Goal: Entertainment & Leisure: Consume media (video, audio)

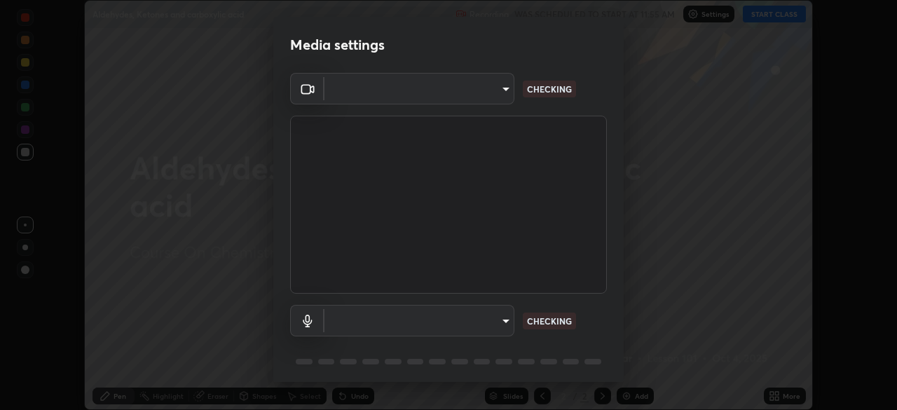
scroll to position [35, 0]
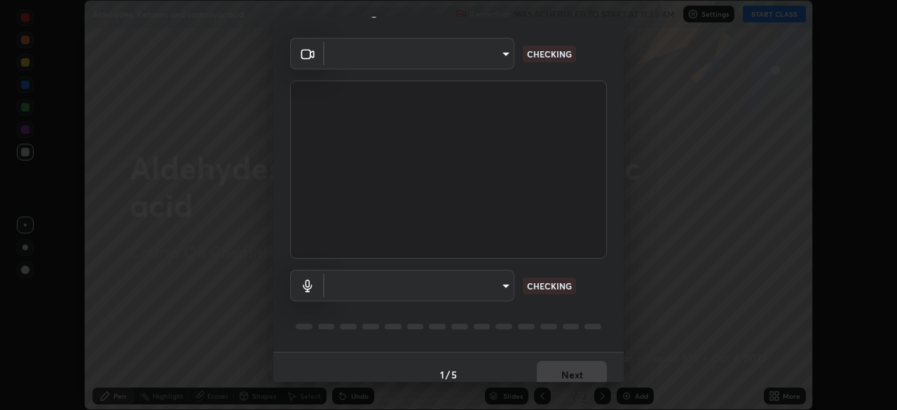
type input "b04d3f4aab0507a607fcb058103082b40897ea5b56942dd6fa8112f95d025699"
type input "communications"
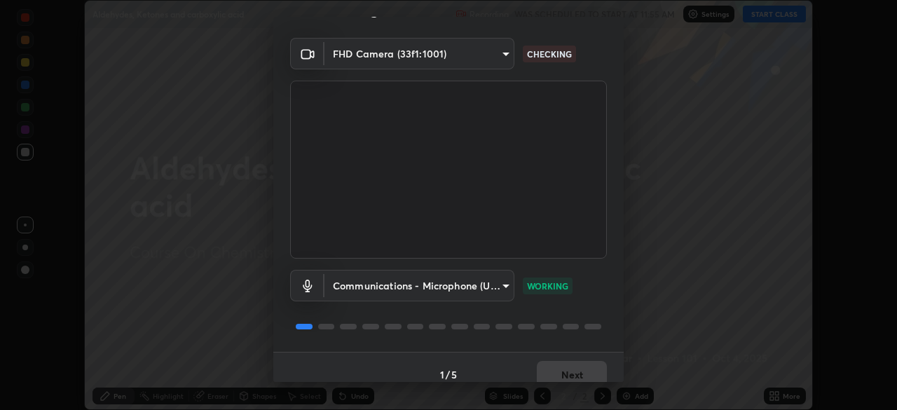
scroll to position [50, 0]
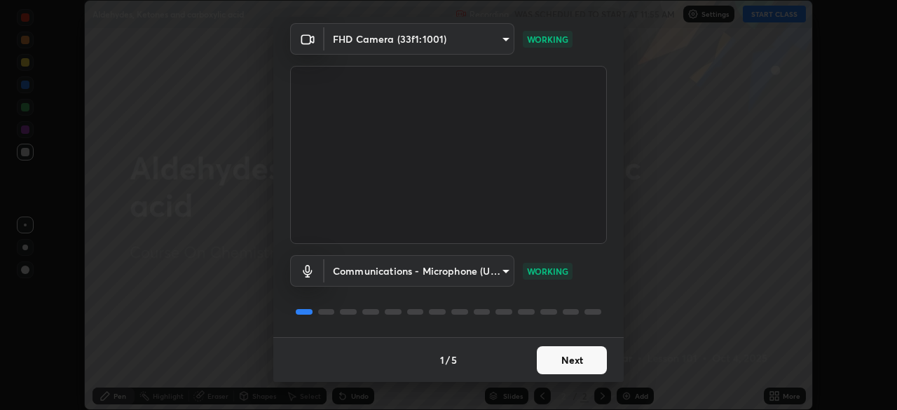
click at [585, 356] on button "Next" at bounding box center [572, 360] width 70 height 28
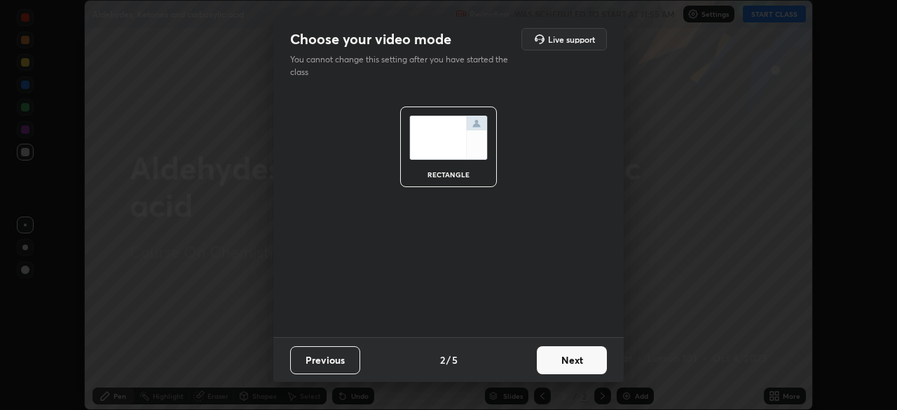
click at [583, 362] on button "Next" at bounding box center [572, 360] width 70 height 28
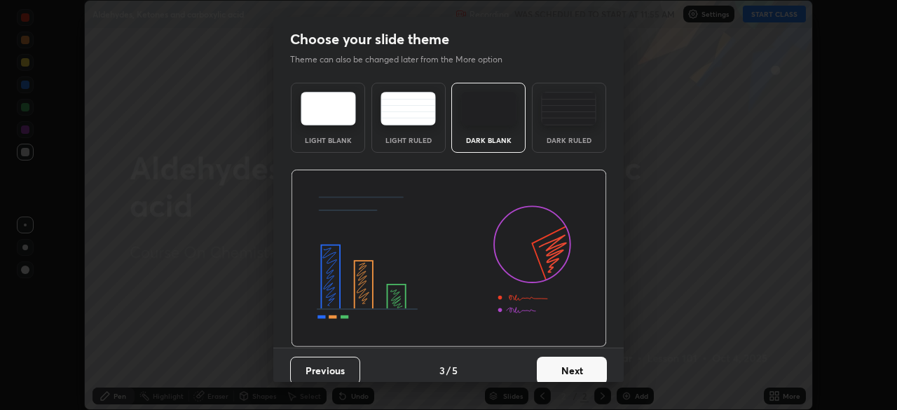
click at [583, 366] on button "Next" at bounding box center [572, 371] width 70 height 28
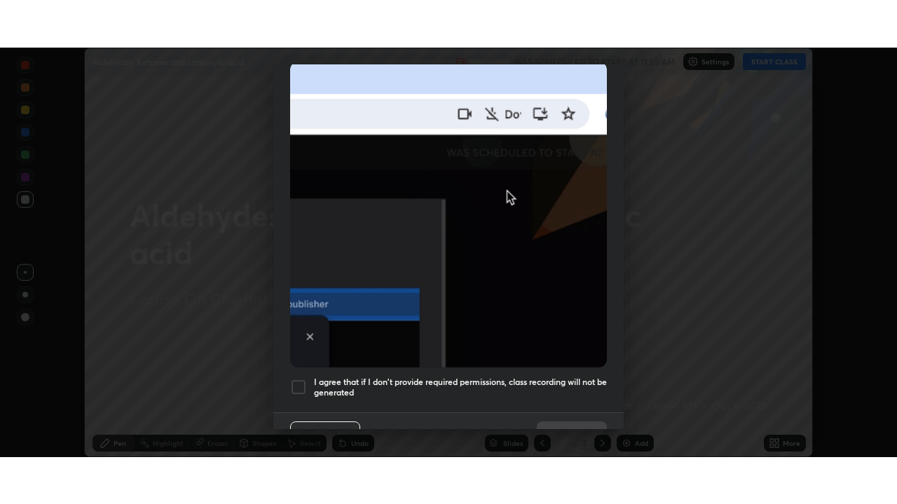
scroll to position [336, 0]
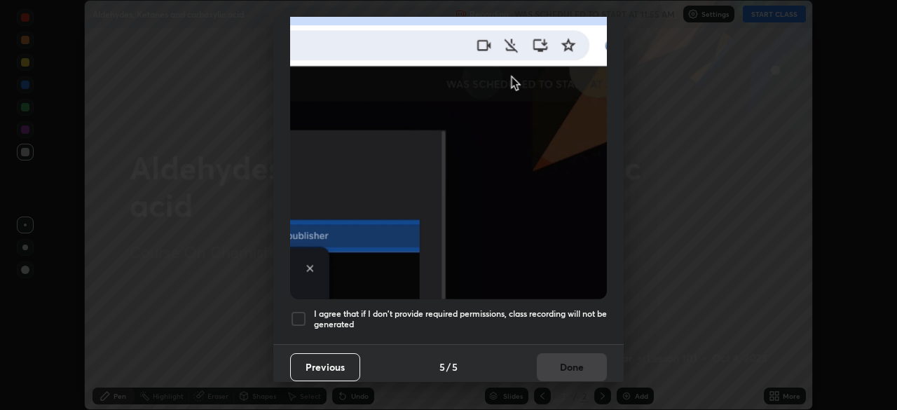
click at [303, 316] on div at bounding box center [298, 318] width 17 height 17
click at [555, 364] on button "Done" at bounding box center [572, 367] width 70 height 28
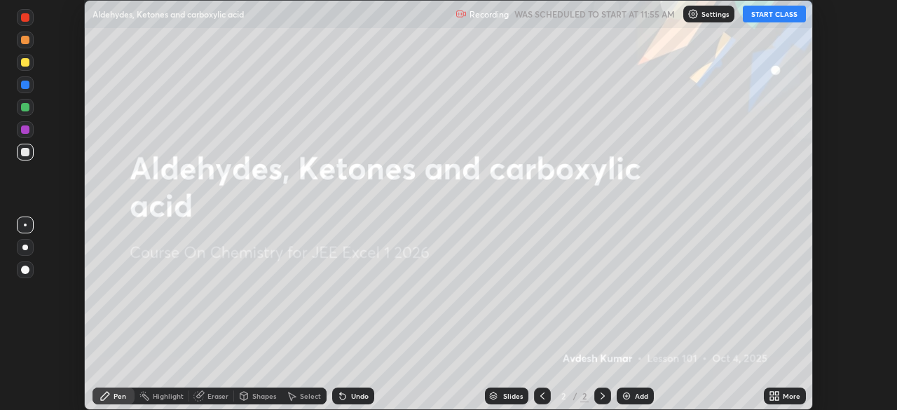
click at [775, 397] on icon at bounding box center [777, 398] width 4 height 4
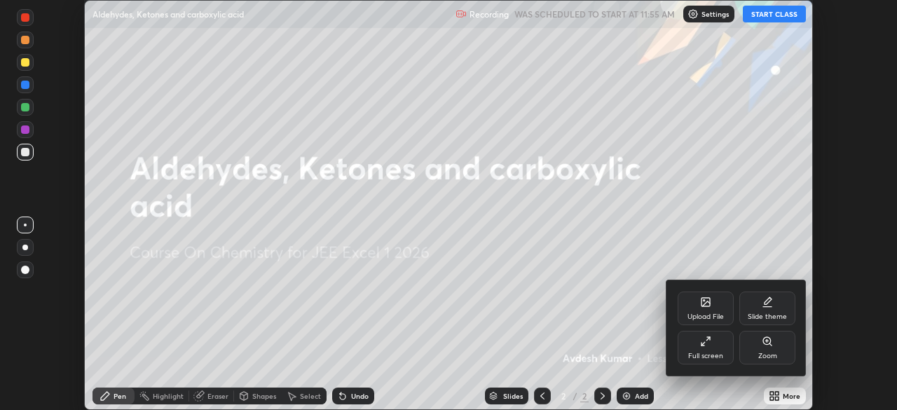
click at [710, 347] on div "Full screen" at bounding box center [705, 348] width 56 height 34
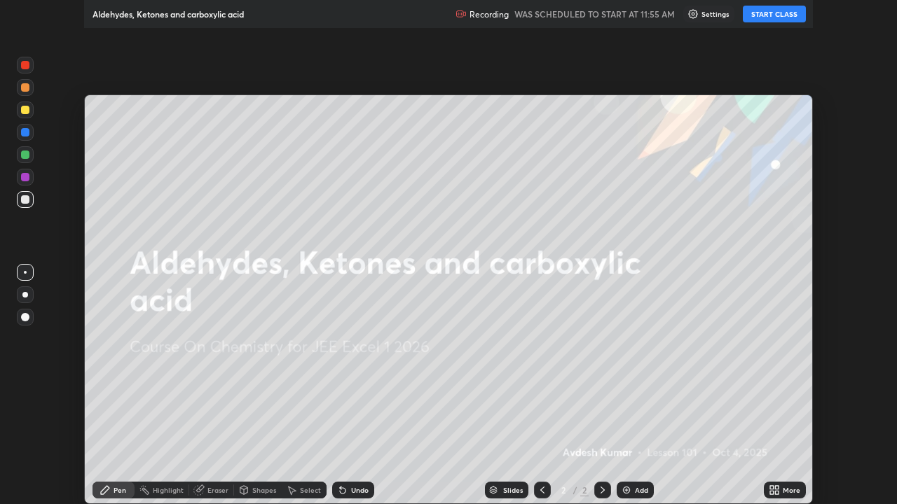
scroll to position [504, 897]
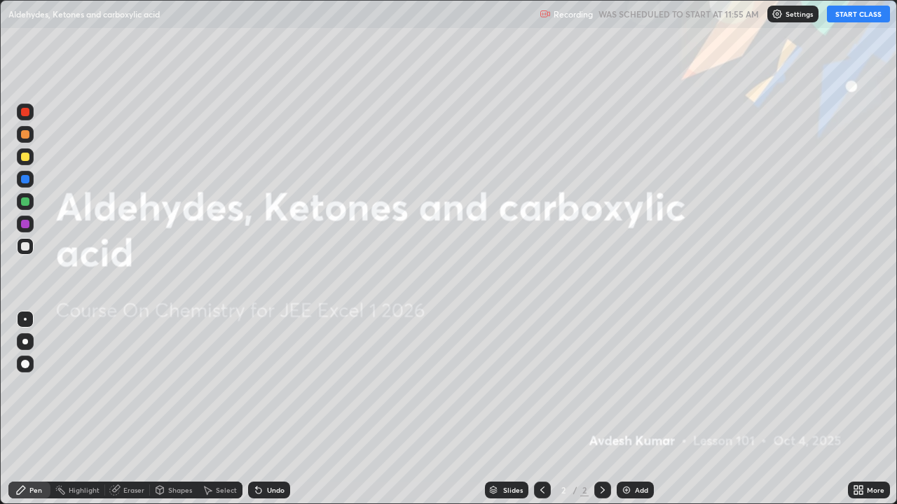
click at [866, 15] on button "START CLASS" at bounding box center [858, 14] width 63 height 17
click at [856, 409] on icon at bounding box center [857, 490] width 11 height 11
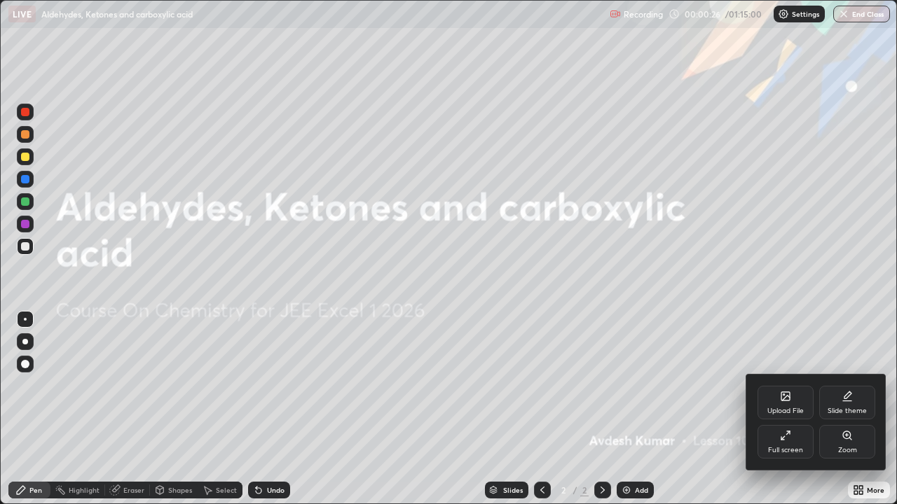
click at [866, 409] on div at bounding box center [448, 252] width 897 height 504
